Goal: Task Accomplishment & Management: Complete application form

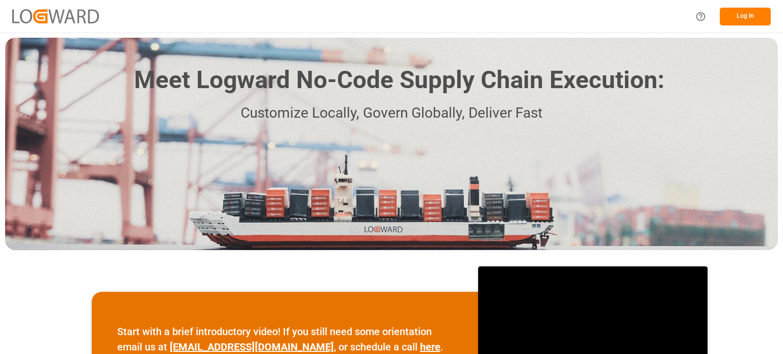
click at [744, 14] on button "Log In" at bounding box center [745, 17] width 51 height 18
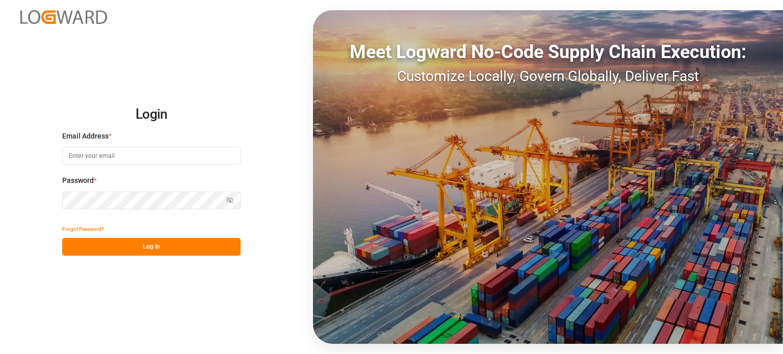
type input "[PERSON_NAME][EMAIL_ADDRESS][PERSON_NAME][DOMAIN_NAME]"
click at [174, 246] on button "Log In" at bounding box center [151, 247] width 178 height 18
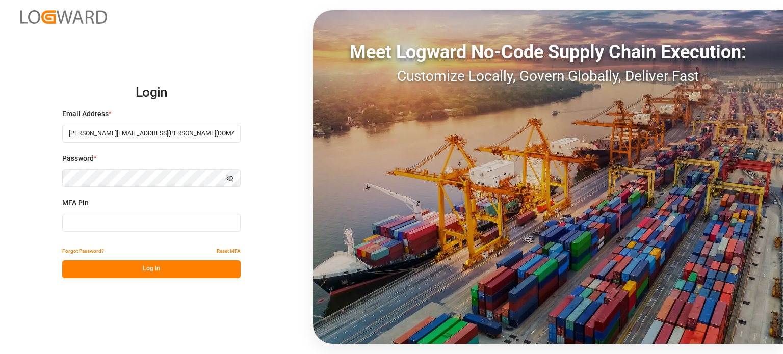
click at [110, 221] on input at bounding box center [151, 223] width 178 height 18
type input "521890"
click at [149, 267] on button "Log In" at bounding box center [151, 270] width 178 height 18
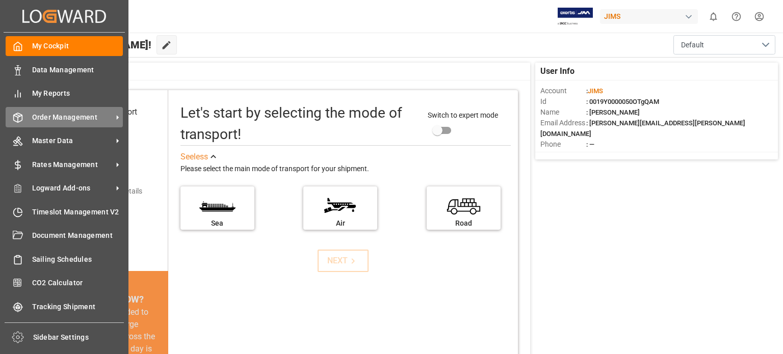
click at [61, 116] on span "Order Management" at bounding box center [72, 117] width 81 height 11
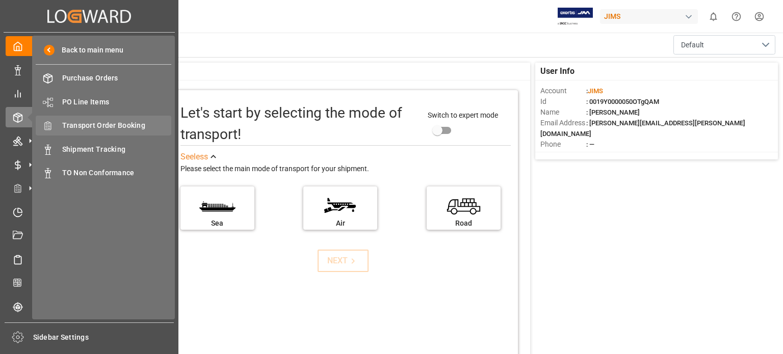
click at [111, 126] on span "Transport Order Booking" at bounding box center [117, 125] width 110 height 11
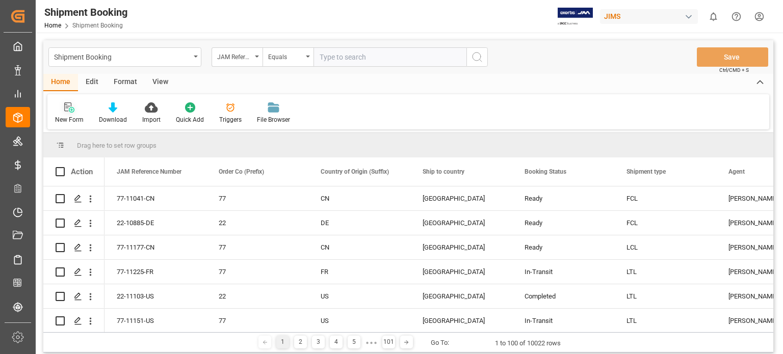
click at [69, 109] on icon at bounding box center [72, 110] width 6 height 6
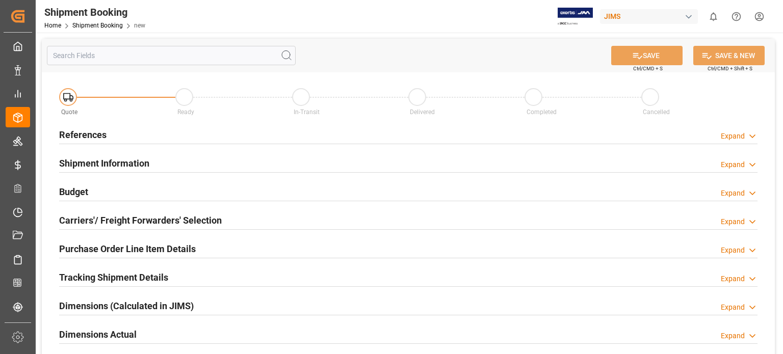
click at [76, 134] on h2 "References" at bounding box center [82, 135] width 47 height 14
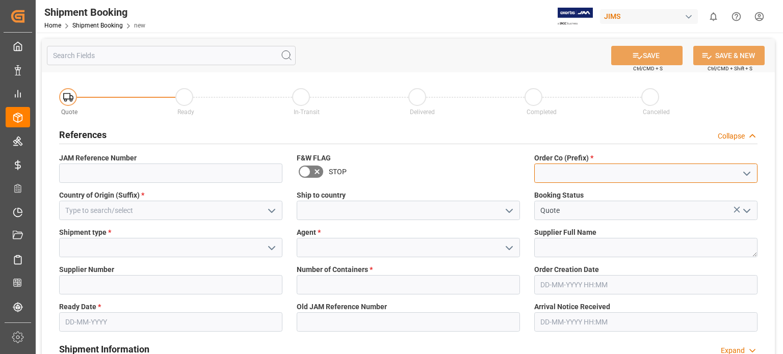
click at [578, 179] on input at bounding box center [645, 173] width 223 height 19
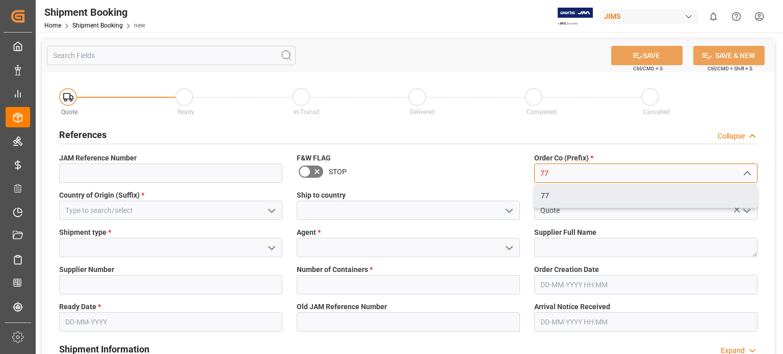
click at [572, 196] on div "77" at bounding box center [646, 196] width 222 height 23
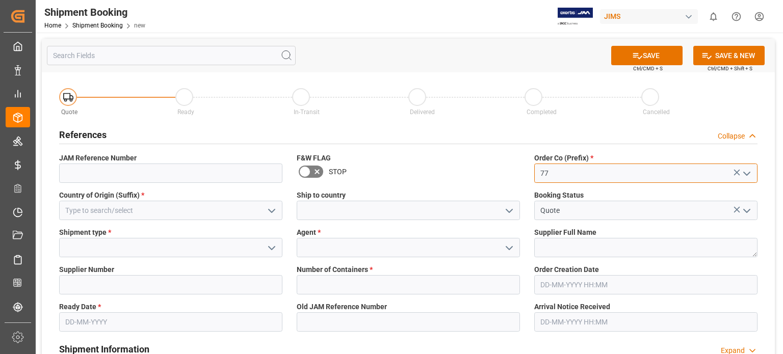
type input "77"
click at [322, 246] on input at bounding box center [408, 247] width 223 height 19
click at [510, 246] on icon "open menu" at bounding box center [509, 248] width 12 height 12
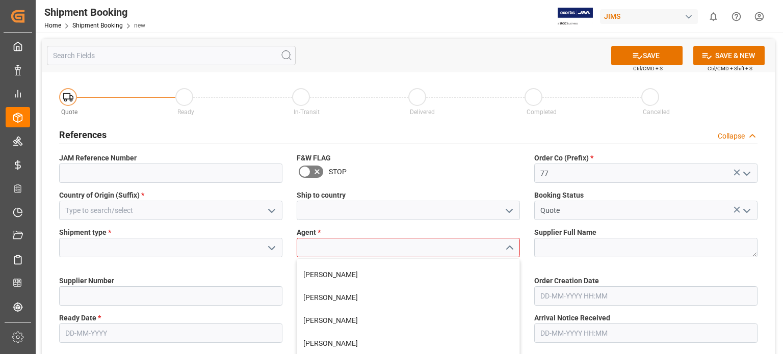
scroll to position [170, 0]
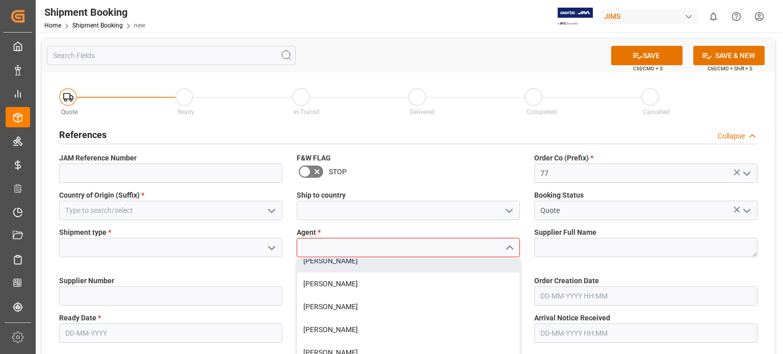
click at [332, 265] on div "[PERSON_NAME]" at bounding box center [408, 261] width 222 height 23
type input "[PERSON_NAME]"
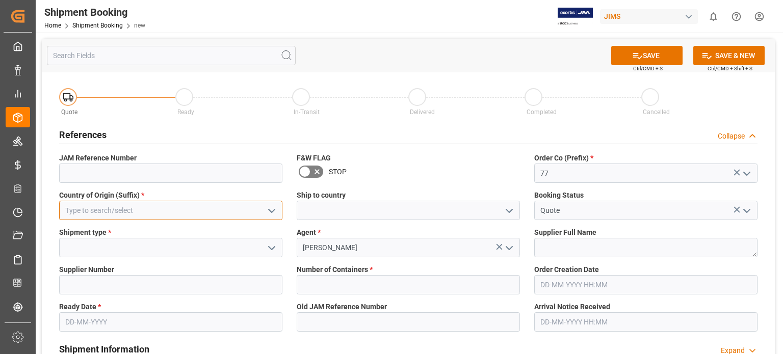
click at [80, 213] on input at bounding box center [170, 210] width 223 height 19
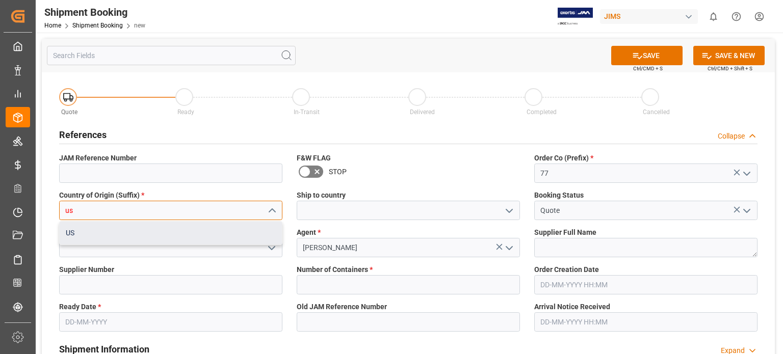
click at [86, 238] on div "US" at bounding box center [171, 233] width 222 height 23
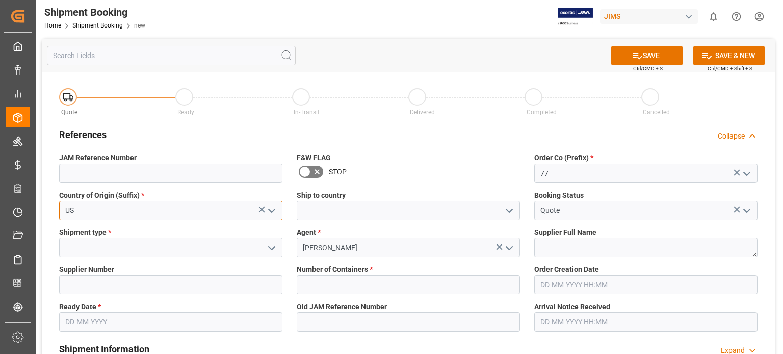
type input "US"
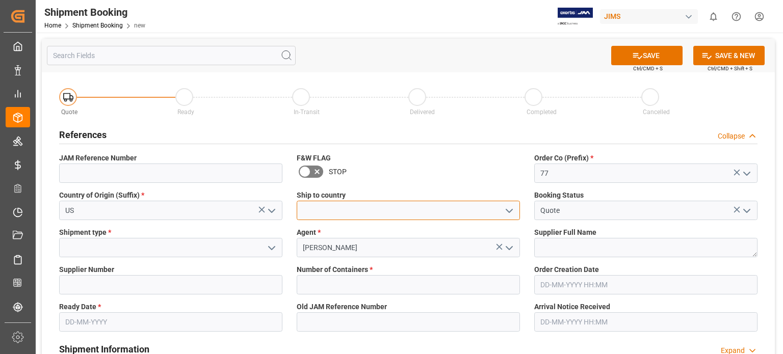
click at [373, 210] on input at bounding box center [408, 210] width 223 height 19
click at [507, 216] on icon "open menu" at bounding box center [509, 211] width 12 height 12
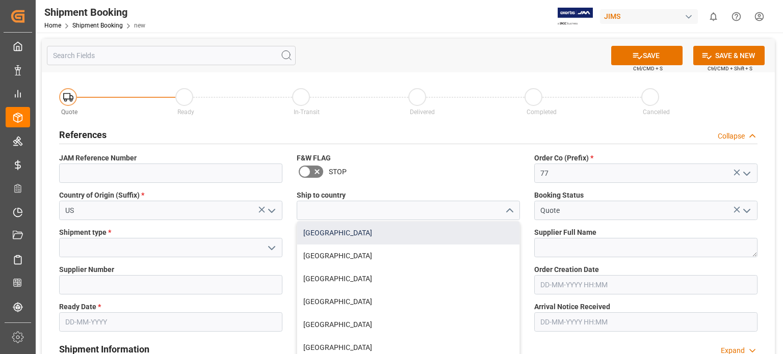
click at [474, 234] on div "[GEOGRAPHIC_DATA]" at bounding box center [408, 233] width 222 height 23
type input "[GEOGRAPHIC_DATA]"
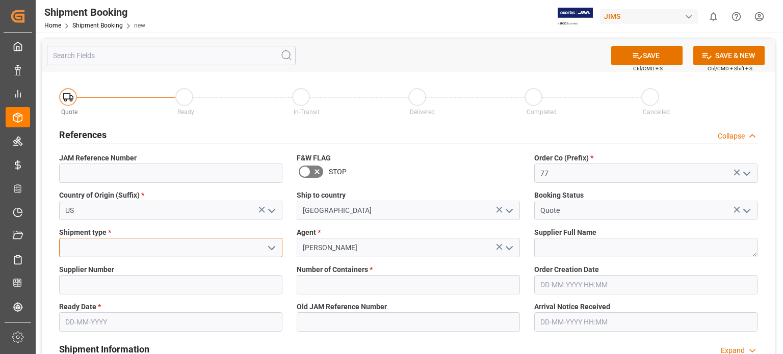
click at [80, 245] on input at bounding box center [170, 247] width 223 height 19
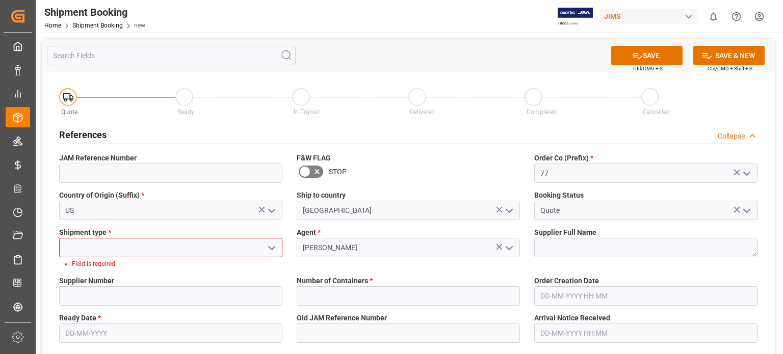
click at [273, 248] on polyline "open menu" at bounding box center [272, 248] width 6 height 3
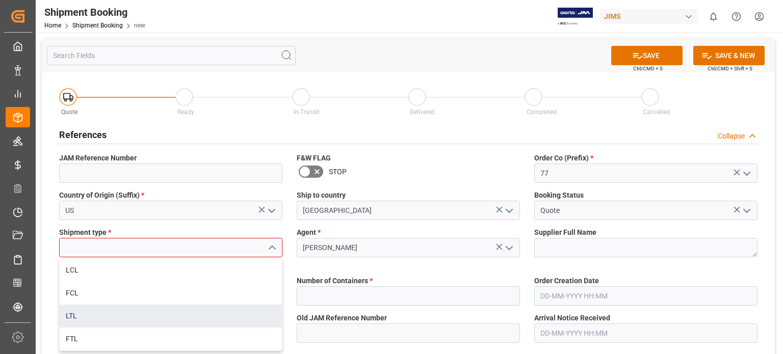
click at [203, 311] on div "LTL" at bounding box center [171, 316] width 222 height 23
type input "LTL"
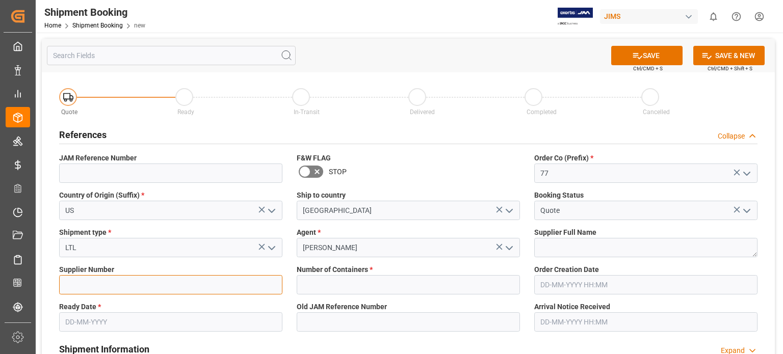
click at [107, 286] on input at bounding box center [170, 284] width 223 height 19
click at [84, 287] on input at bounding box center [170, 284] width 223 height 19
paste input "224732"
type input "224732"
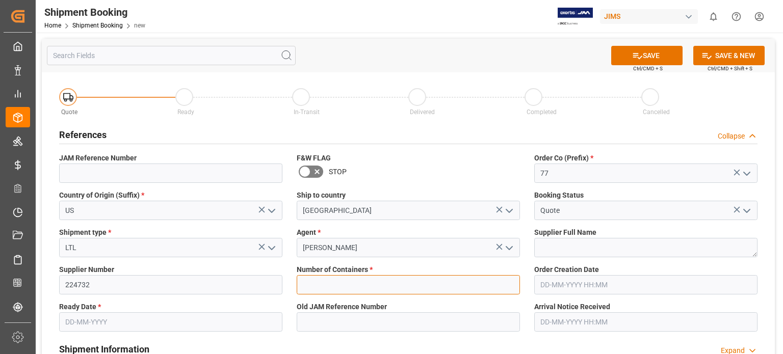
click at [367, 288] on input "text" at bounding box center [408, 284] width 223 height 19
type input "0"
click at [87, 322] on input "text" at bounding box center [170, 322] width 223 height 19
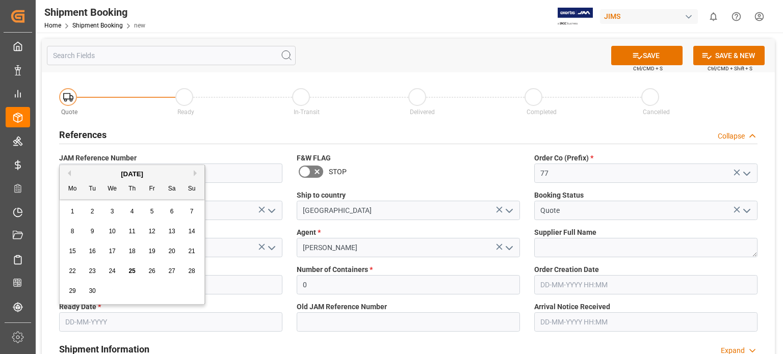
click at [92, 273] on span "23" at bounding box center [92, 271] width 7 height 7
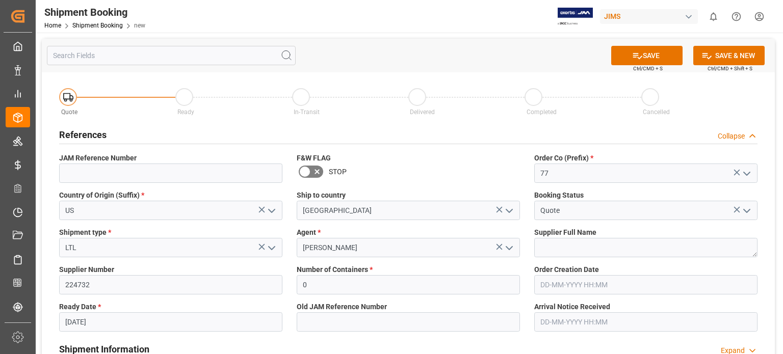
click at [80, 320] on input "[DATE]" at bounding box center [170, 322] width 223 height 19
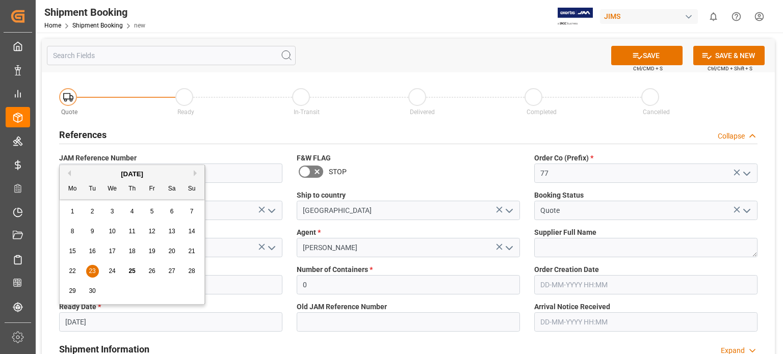
click at [133, 273] on span "25" at bounding box center [131, 271] width 7 height 7
type input "[DATE]"
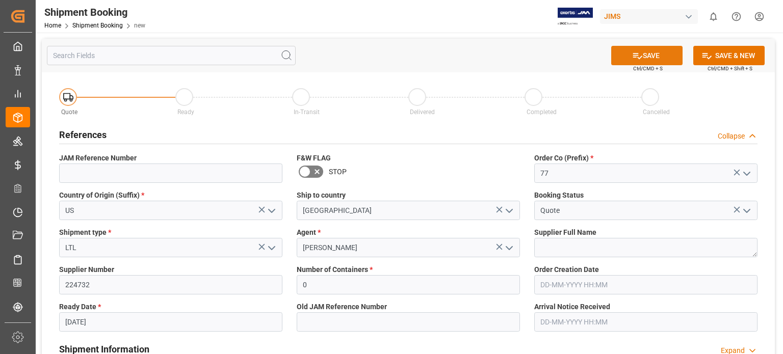
click at [649, 57] on button "SAVE" at bounding box center [646, 55] width 71 height 19
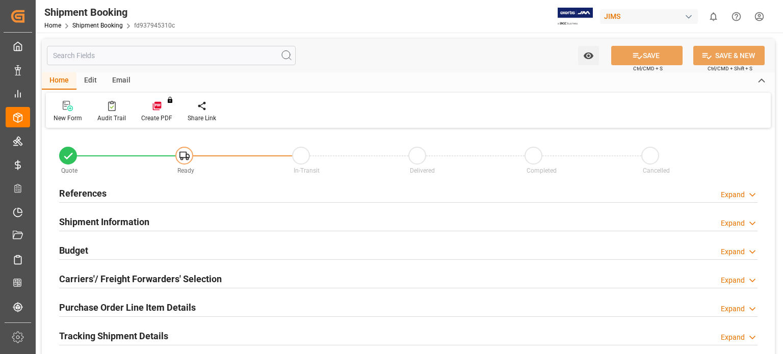
type input "0"
type input "[DATE]"
click at [94, 194] on h2 "References" at bounding box center [82, 194] width 47 height 14
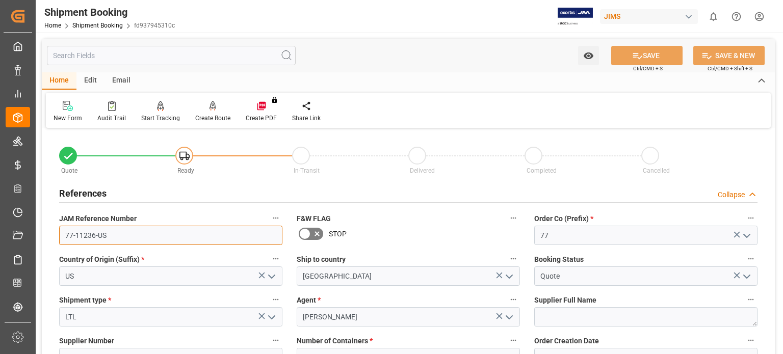
drag, startPoint x: 113, startPoint y: 238, endPoint x: 60, endPoint y: 234, distance: 53.1
click at [60, 234] on input "77-11236-US" at bounding box center [170, 235] width 223 height 19
click at [107, 28] on link "Shipment Booking" at bounding box center [97, 25] width 50 height 7
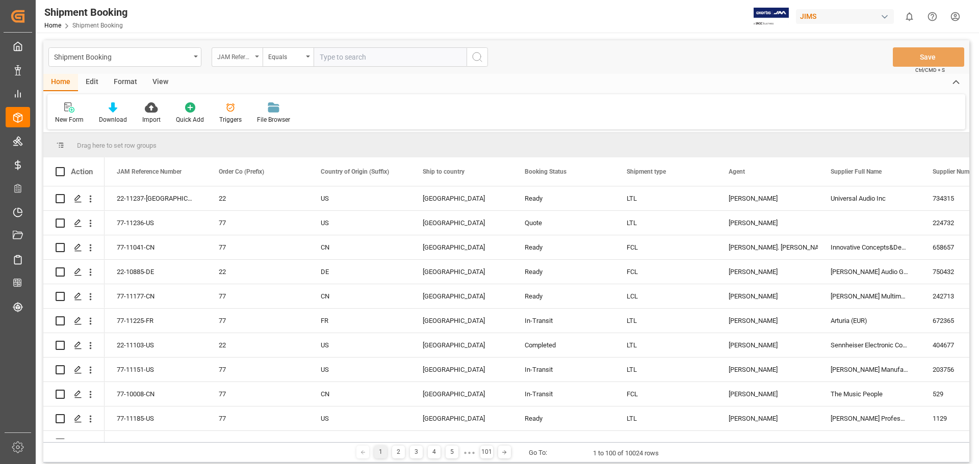
click at [256, 56] on icon "open menu" at bounding box center [257, 57] width 4 height 2
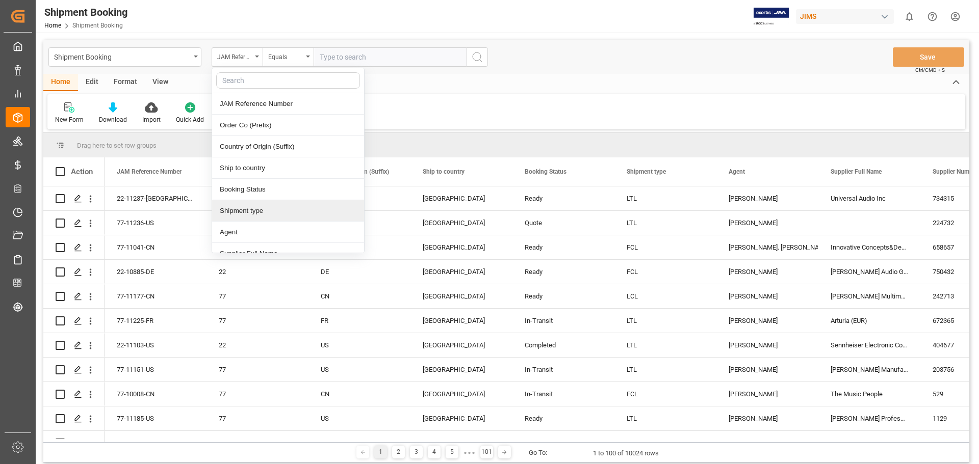
scroll to position [85, 0]
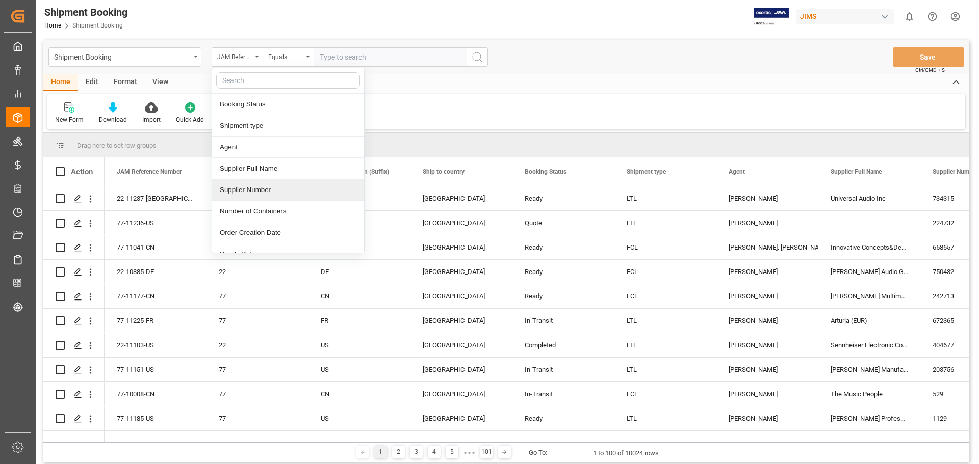
click at [266, 192] on div "Supplier Number" at bounding box center [288, 189] width 152 height 21
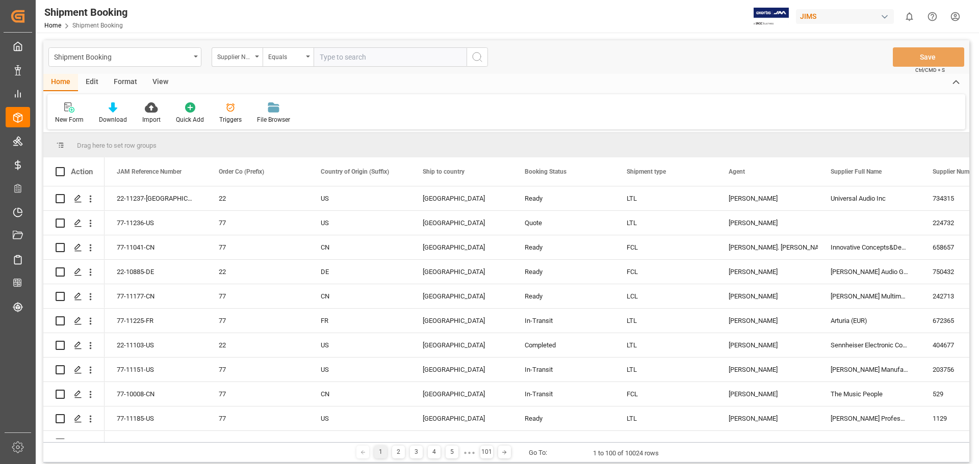
click at [368, 56] on input "text" at bounding box center [390, 56] width 153 height 19
type input "224732"
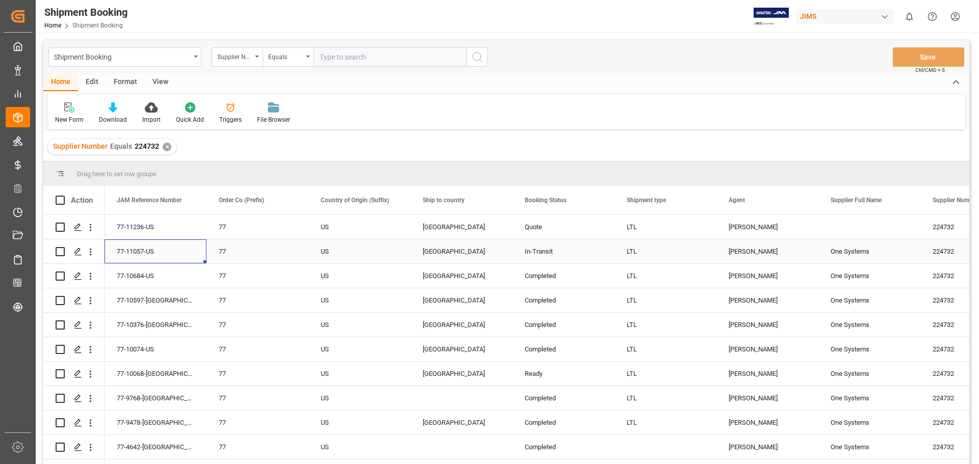
drag, startPoint x: 163, startPoint y: 252, endPoint x: 122, endPoint y: 251, distance: 40.8
click at [122, 251] on div "77-11057-US" at bounding box center [156, 252] width 102 height 24
click at [119, 252] on div "77-11057-US" at bounding box center [156, 252] width 102 height 24
